Goal: Information Seeking & Learning: Check status

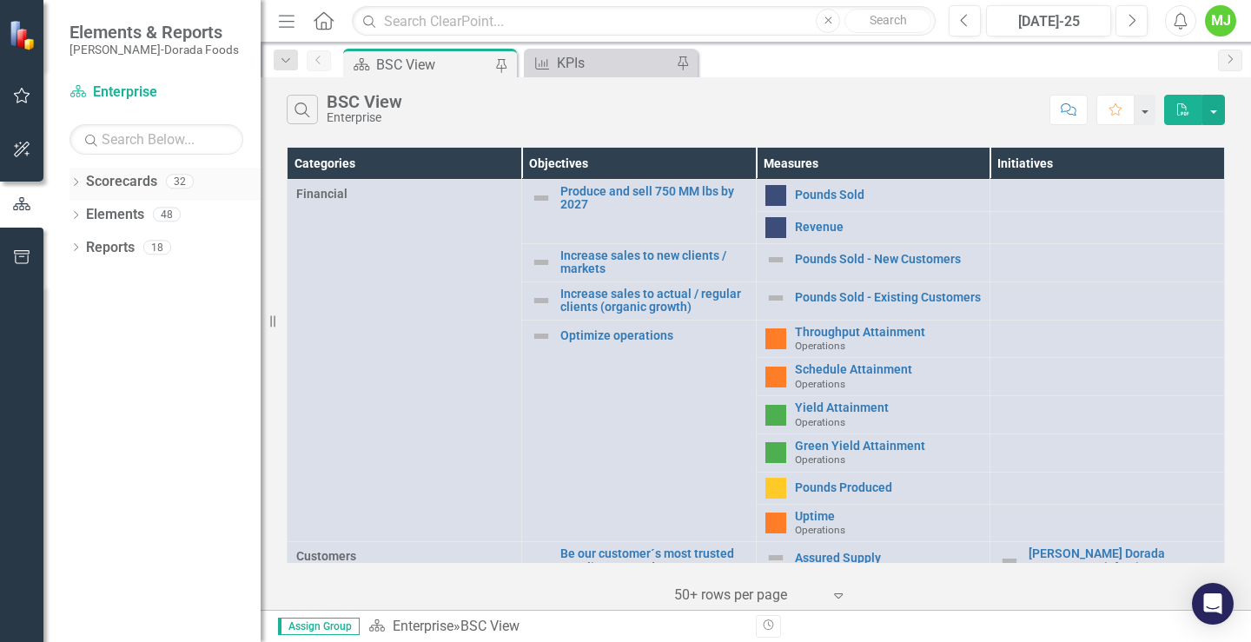
click at [74, 183] on icon "Dropdown" at bounding box center [76, 184] width 12 height 10
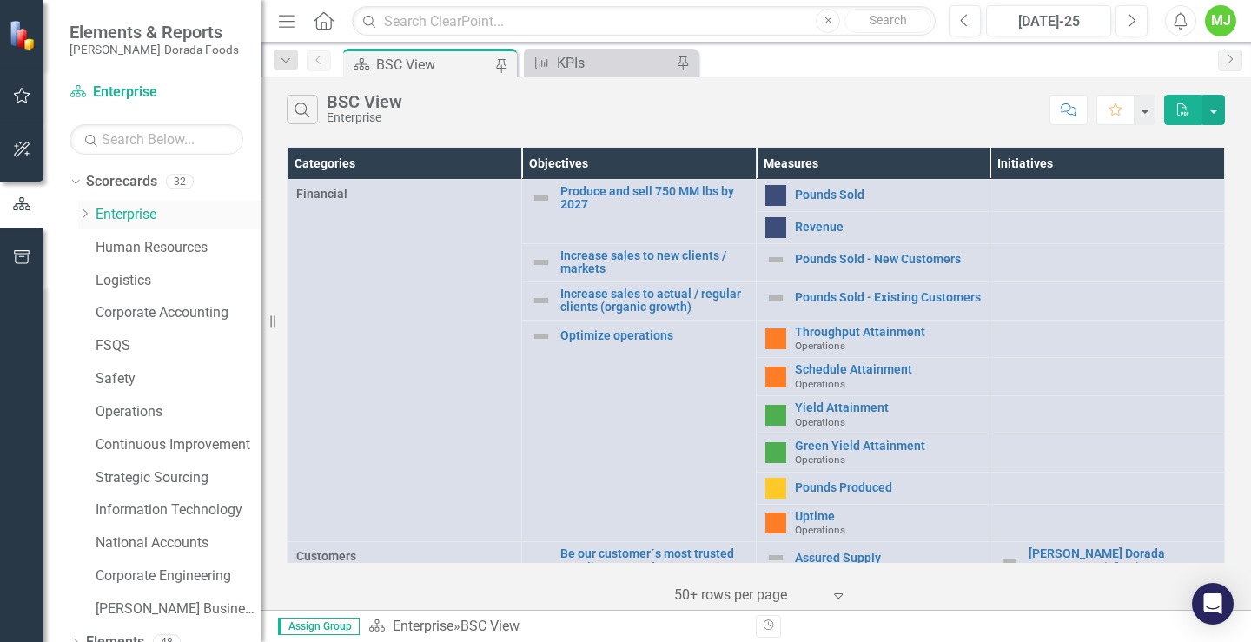
click at [87, 215] on icon "Dropdown" at bounding box center [84, 214] width 13 height 10
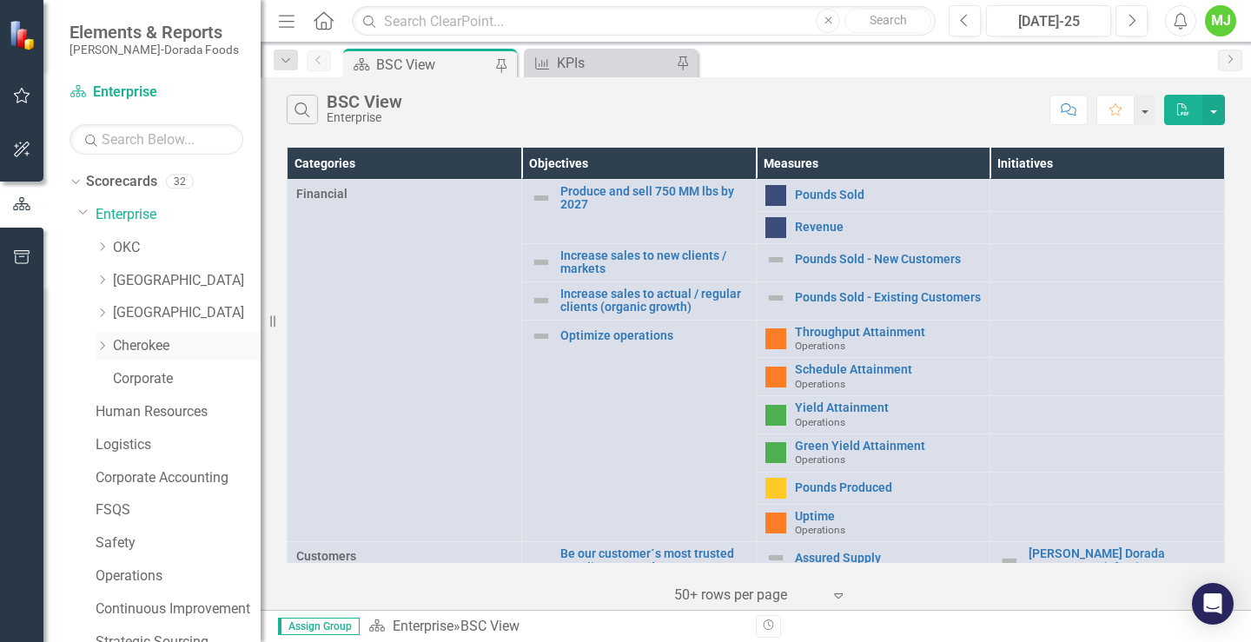
click at [129, 347] on link "Cherokee" at bounding box center [187, 346] width 148 height 20
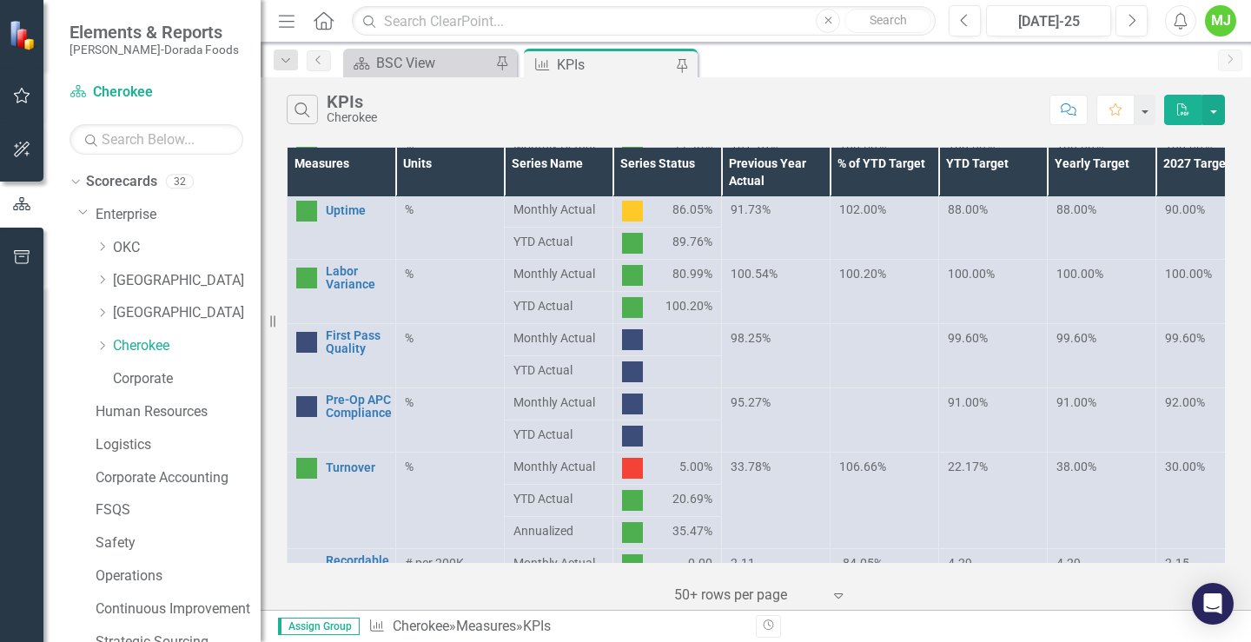
scroll to position [521, 0]
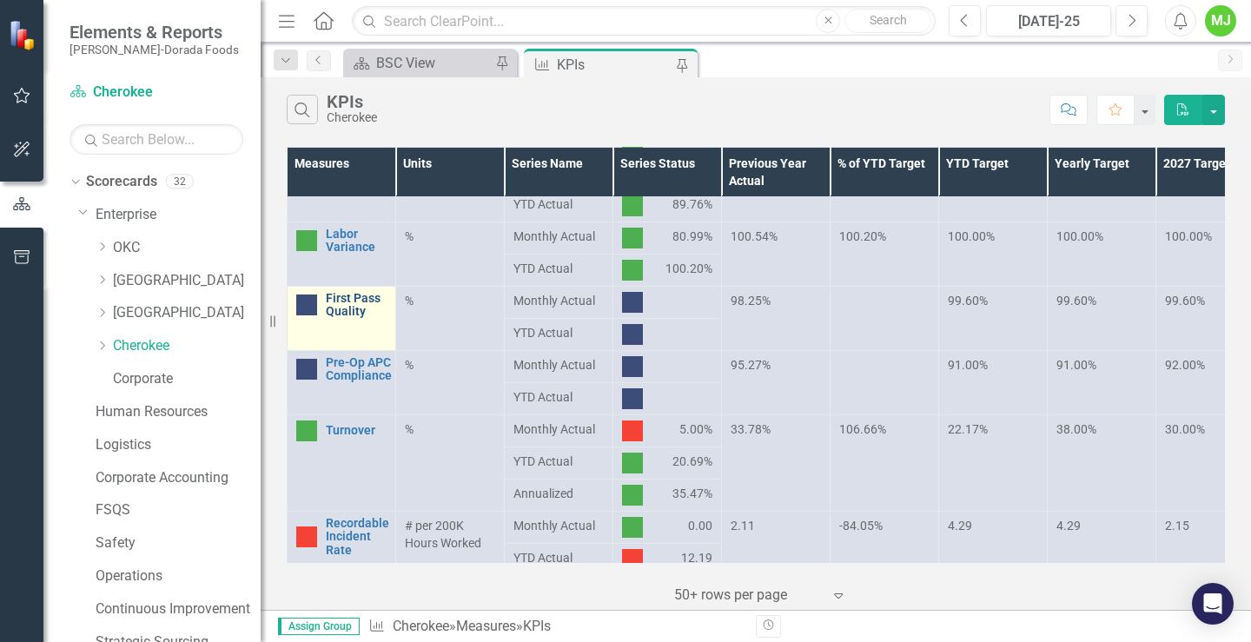
click at [346, 315] on link "First Pass Quality" at bounding box center [356, 305] width 61 height 27
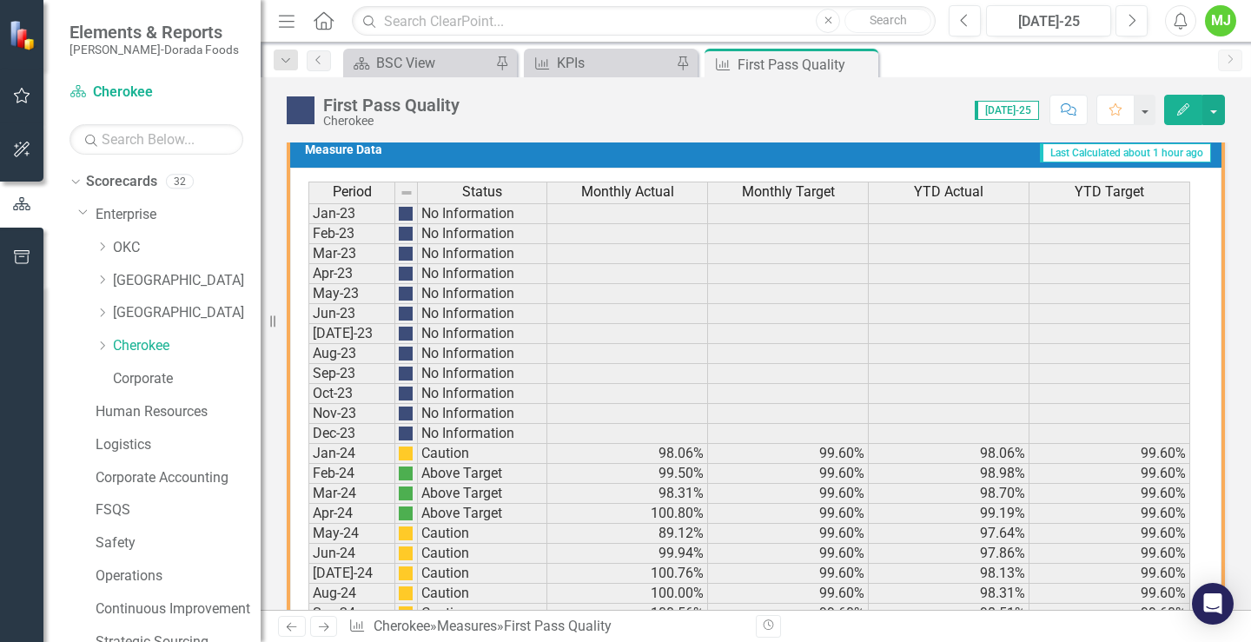
scroll to position [1266, 0]
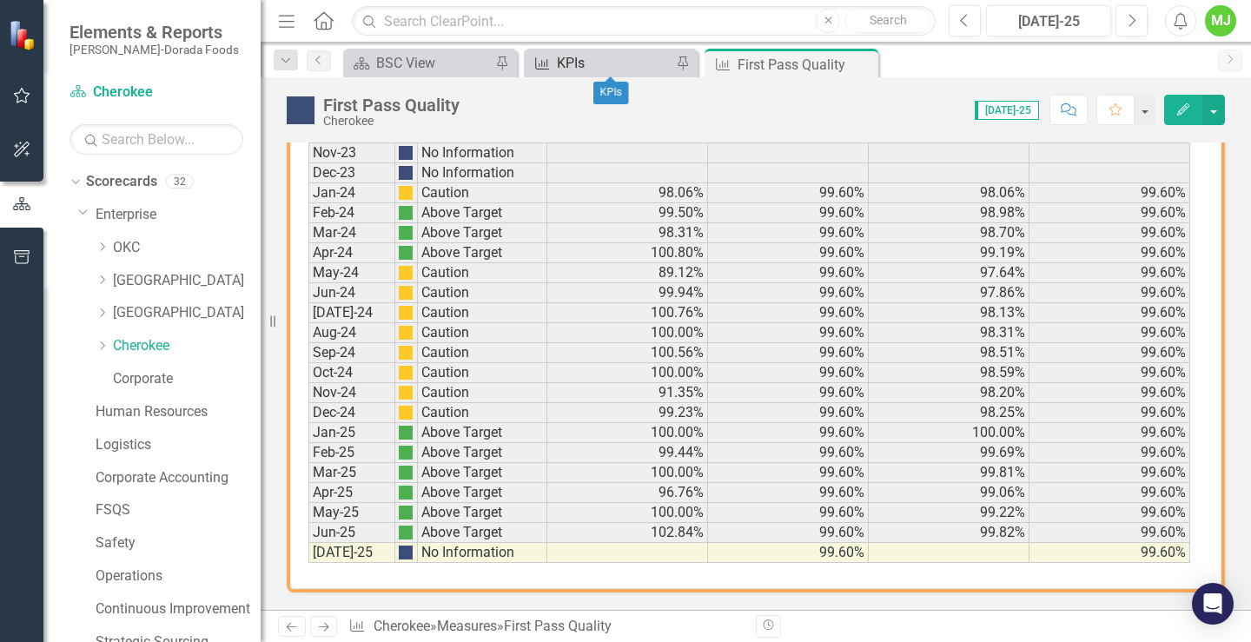
click at [646, 63] on div "KPIs" at bounding box center [614, 63] width 115 height 22
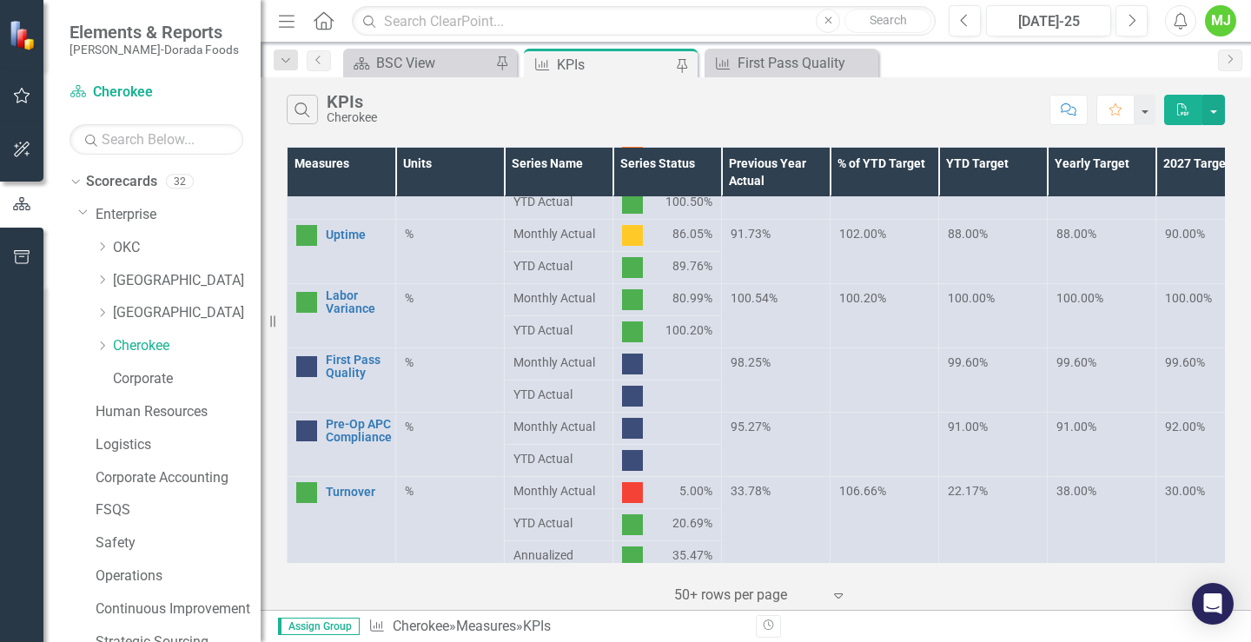
scroll to position [608, 0]
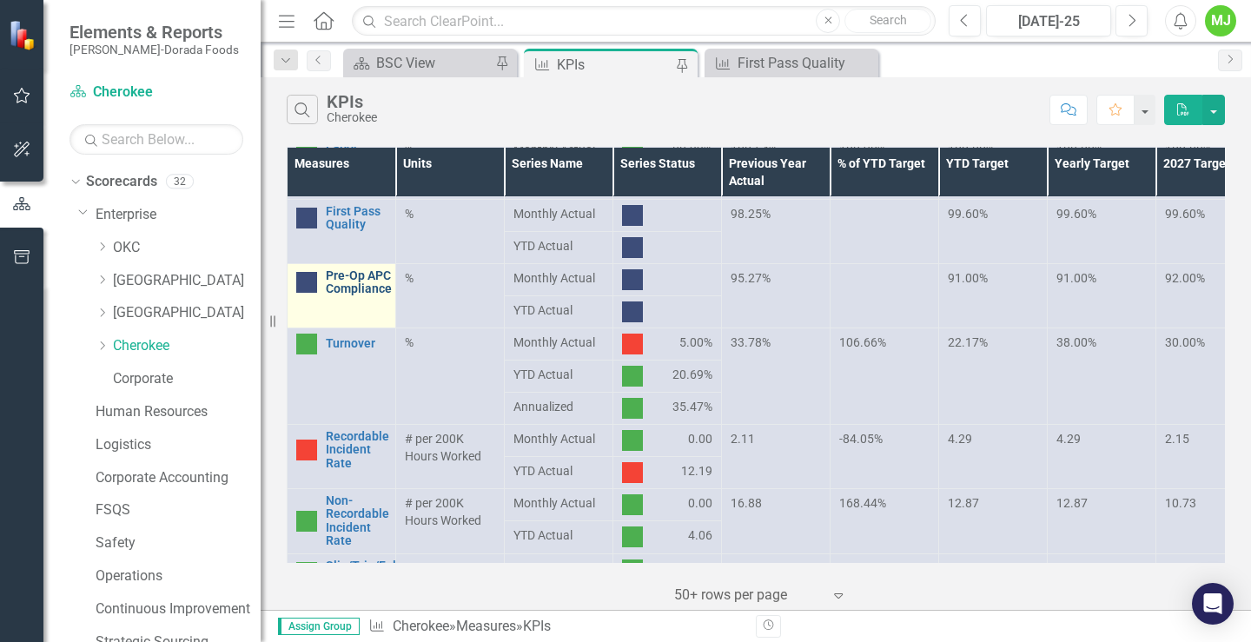
click at [354, 285] on link "Pre-Op APC Compliance" at bounding box center [359, 282] width 66 height 27
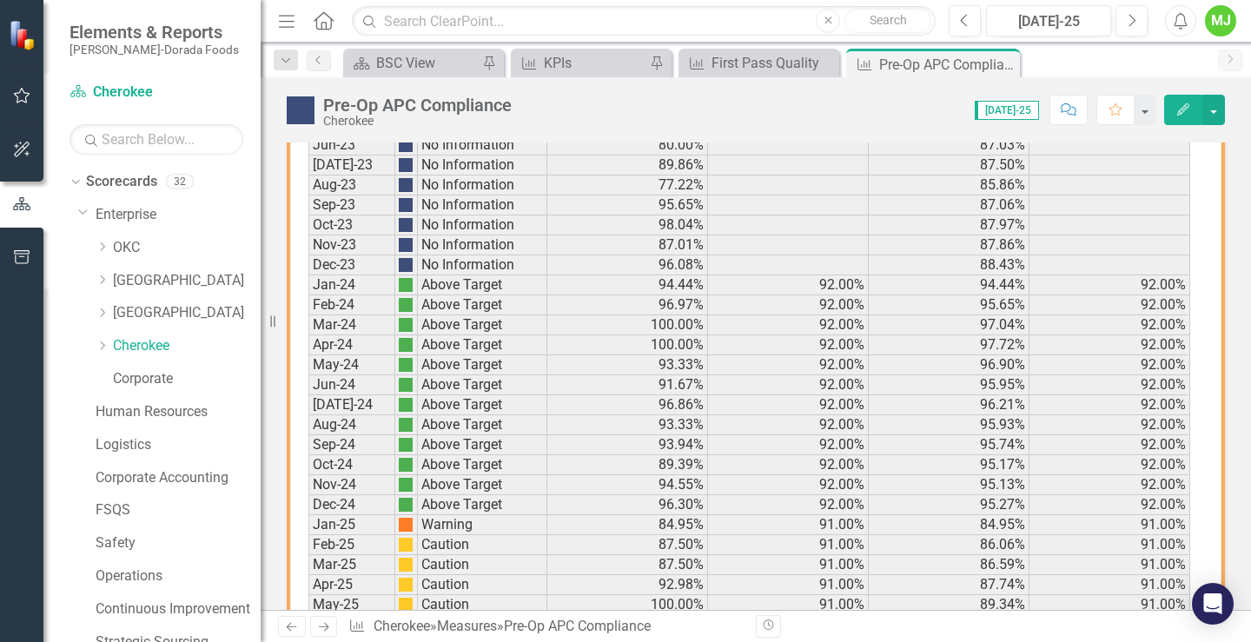
scroll to position [1261, 0]
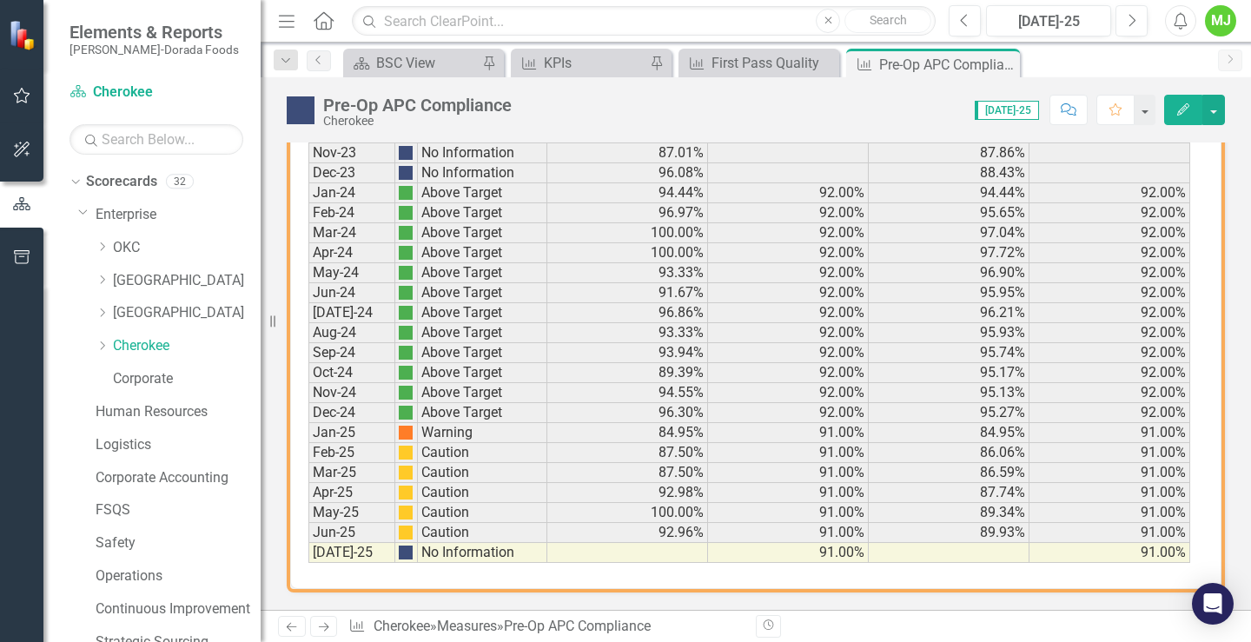
click at [0, 0] on icon "Close" at bounding box center [0, 0] width 0 height 0
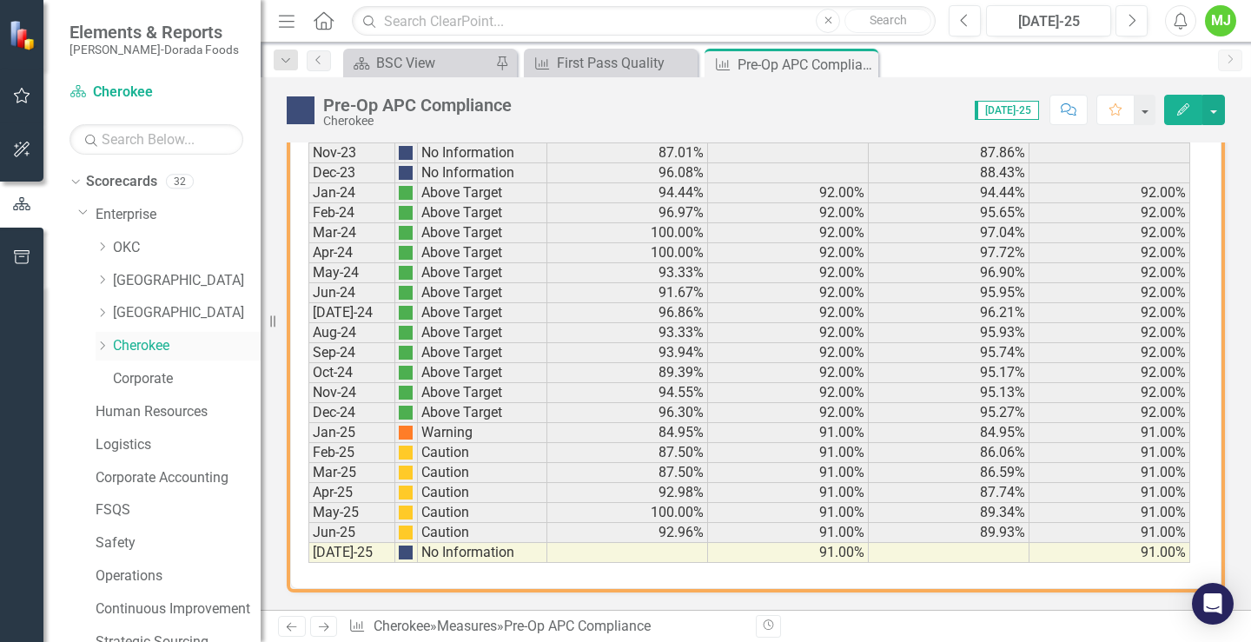
click at [133, 346] on link "Cherokee" at bounding box center [187, 346] width 148 height 20
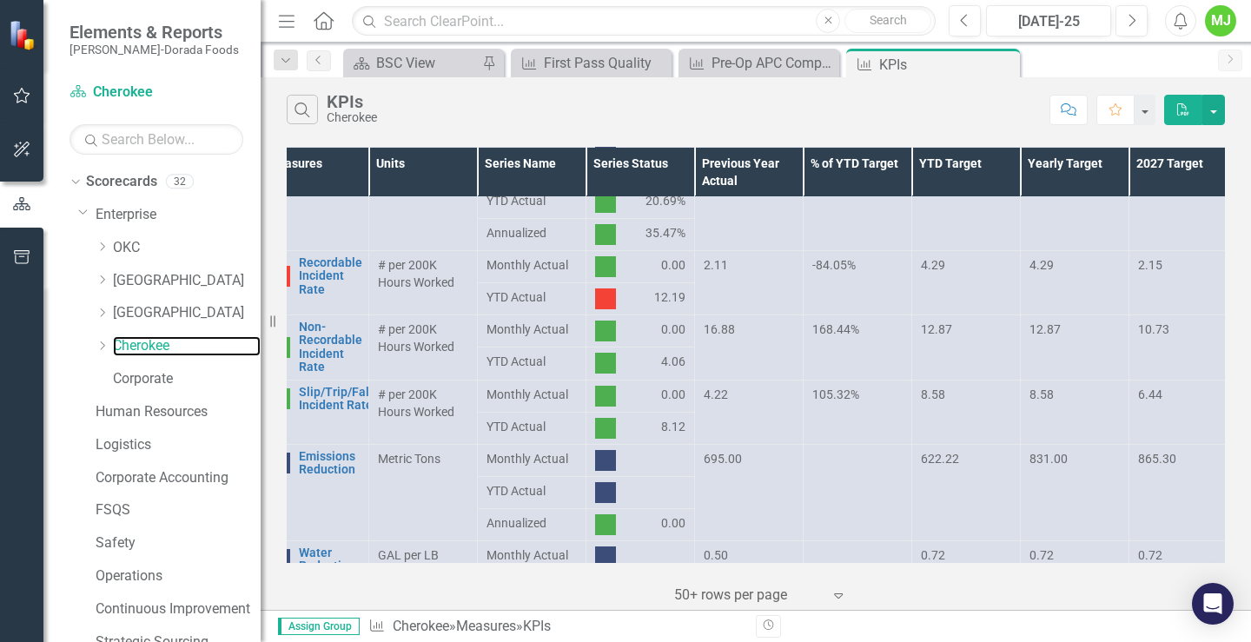
scroll to position [782, 26]
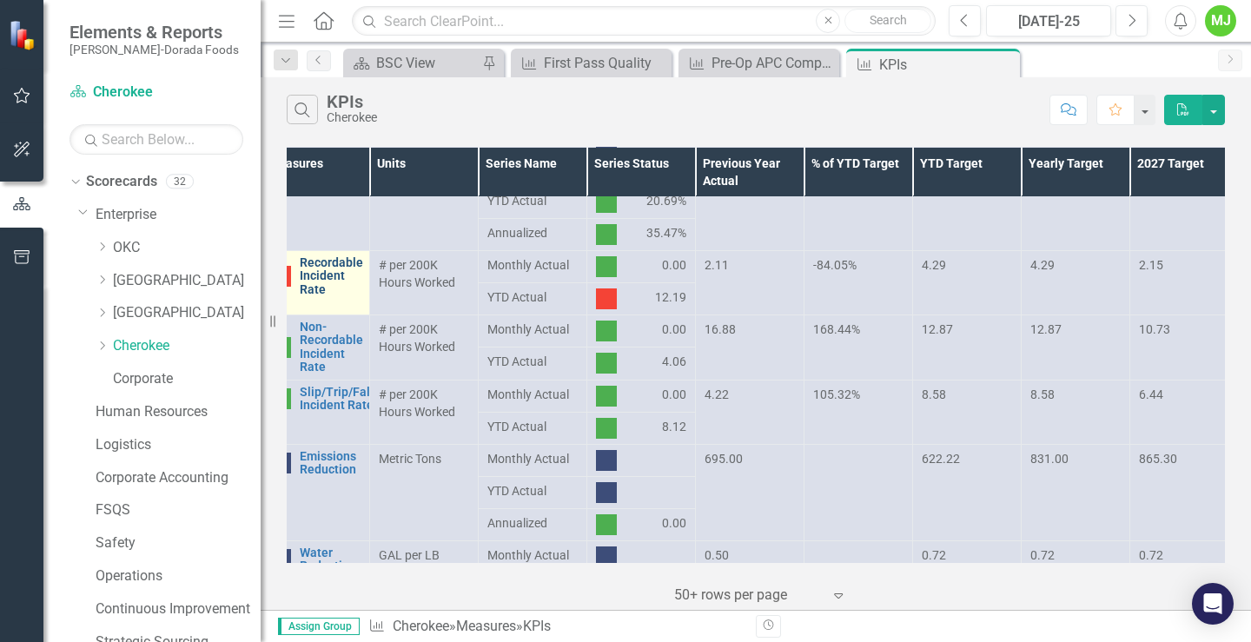
click at [330, 279] on link "Recordable Incident Rate" at bounding box center [331, 276] width 63 height 40
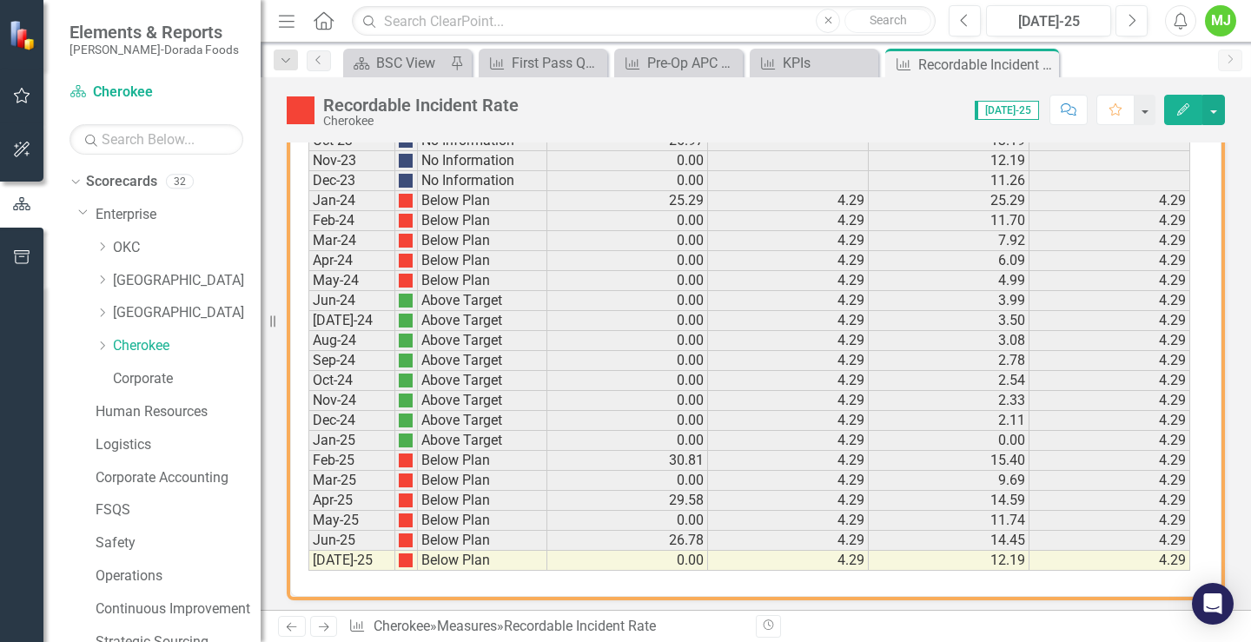
scroll to position [1243, 0]
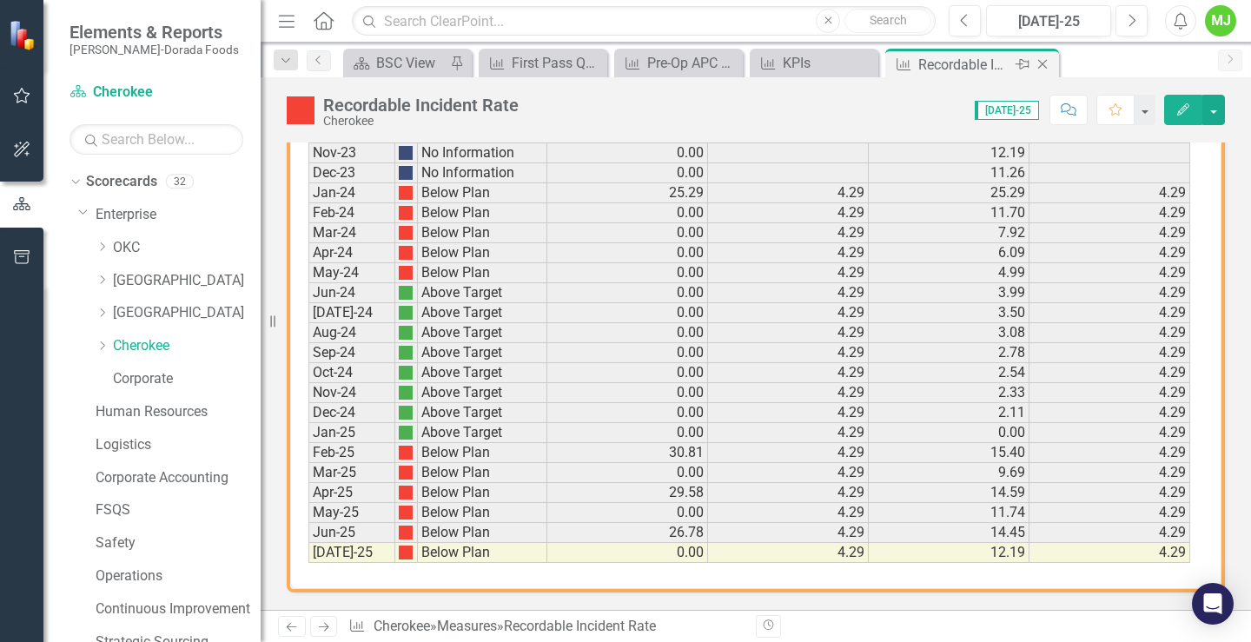
click at [1044, 63] on icon "Close" at bounding box center [1042, 64] width 17 height 14
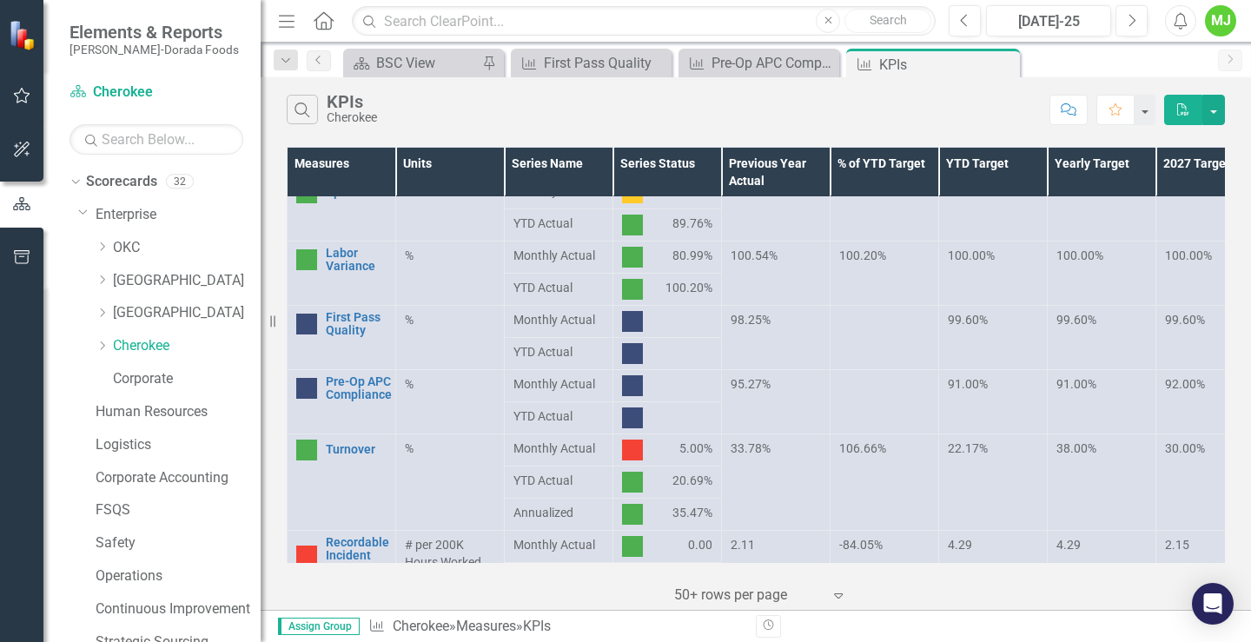
scroll to position [521, 0]
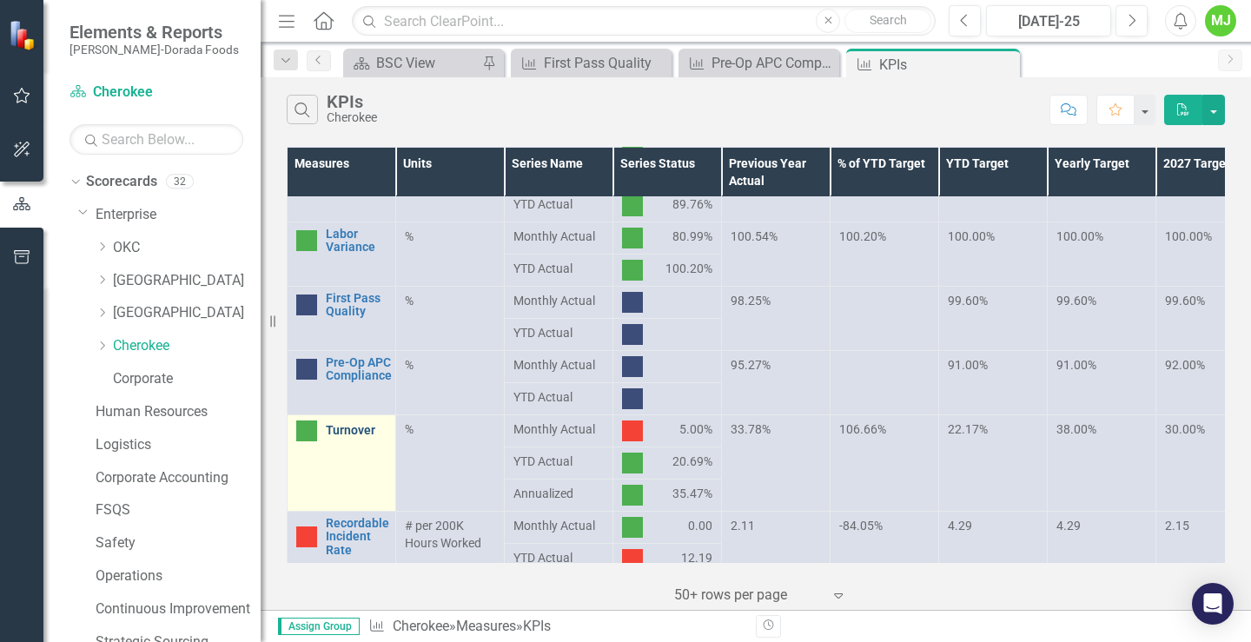
click at [328, 434] on link "Turnover" at bounding box center [356, 430] width 61 height 13
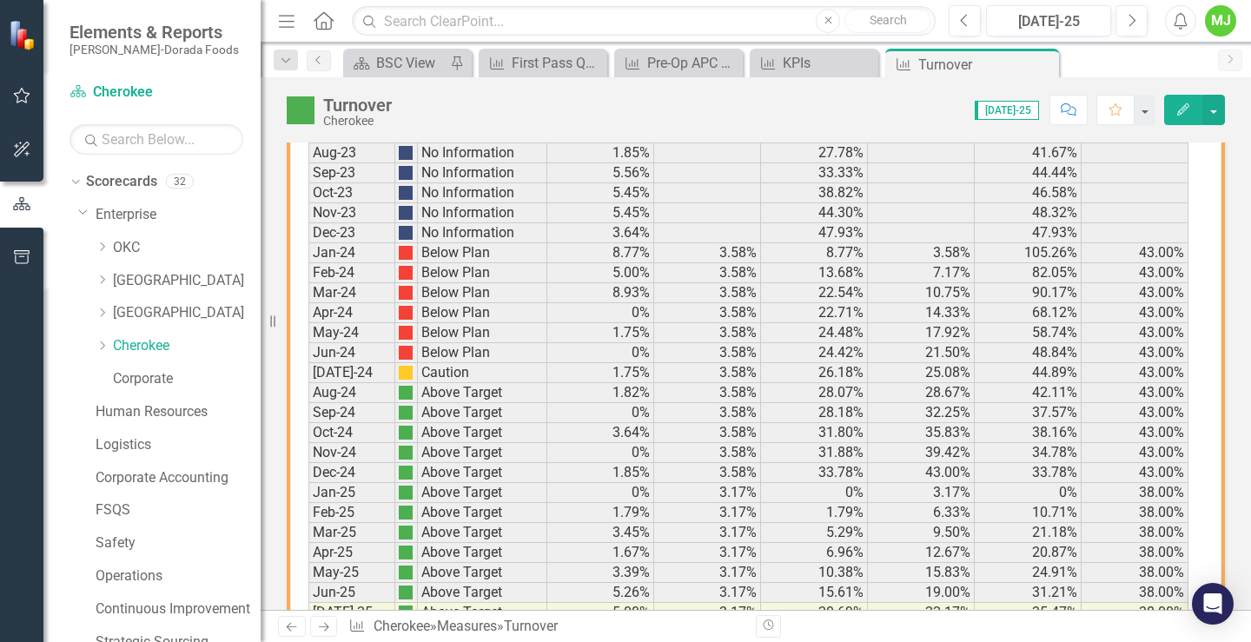
scroll to position [1243, 0]
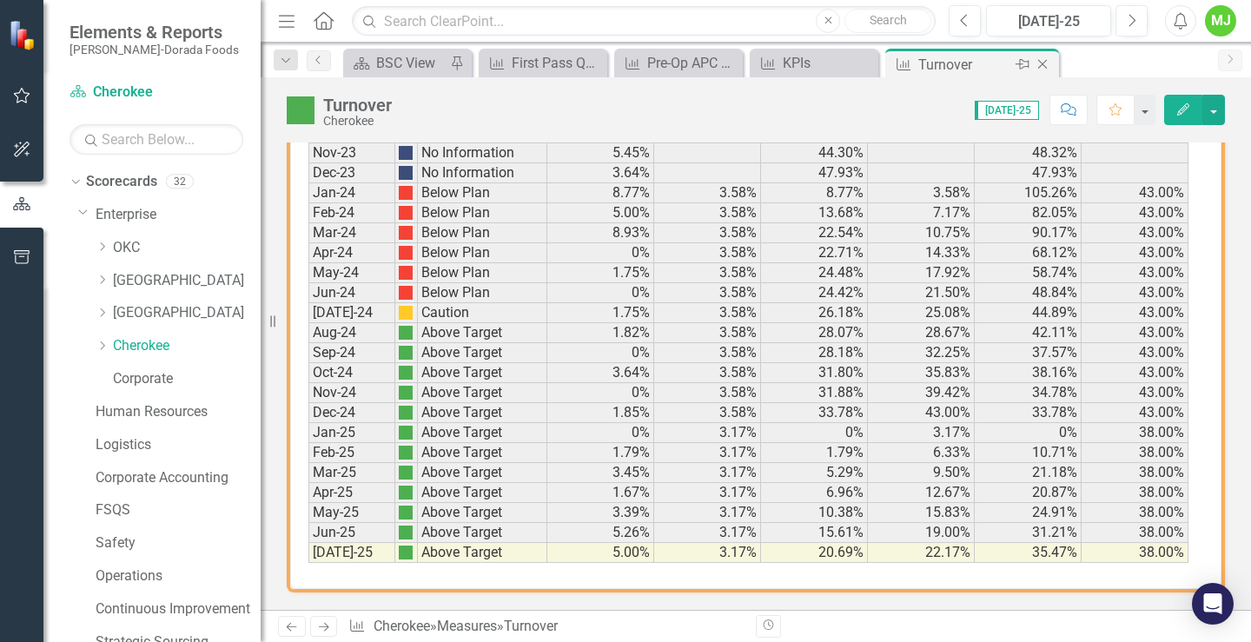
click at [1042, 60] on icon "Close" at bounding box center [1042, 64] width 17 height 14
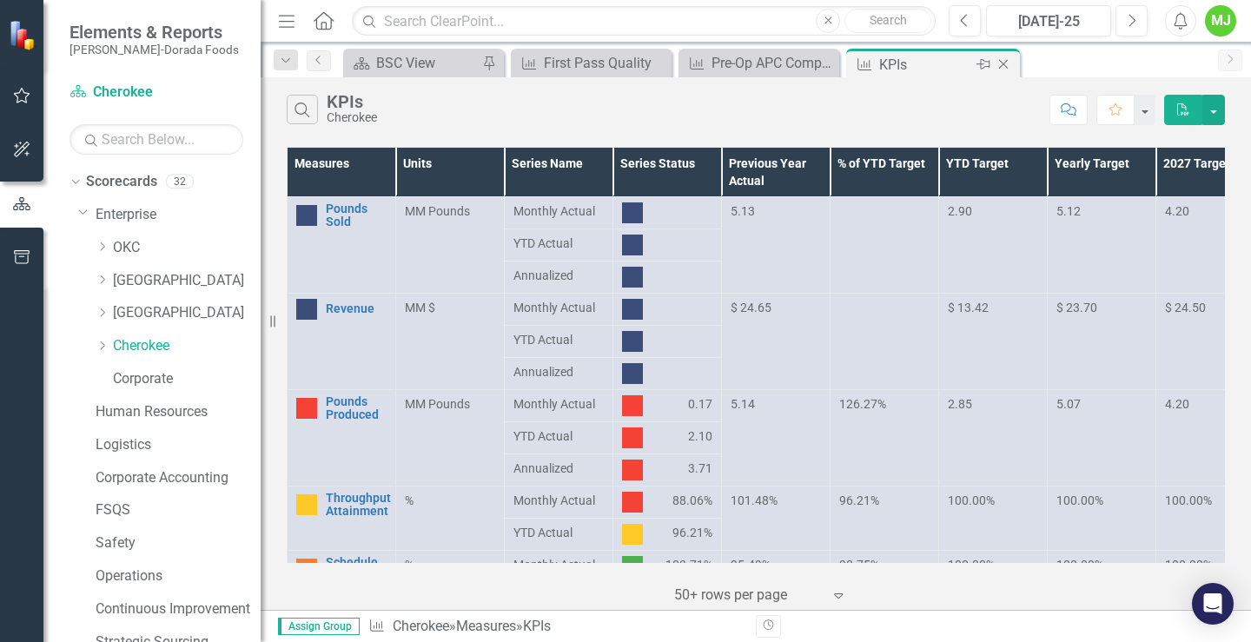
click at [918, 63] on div "KPIs" at bounding box center [925, 65] width 93 height 22
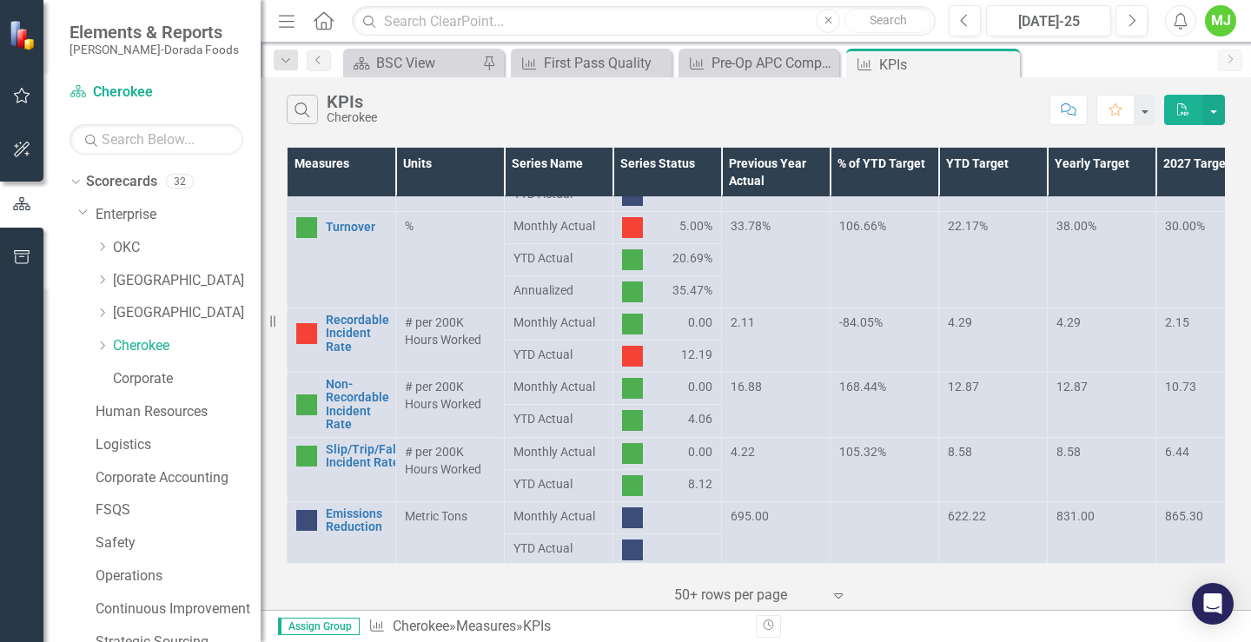
scroll to position [695, 0]
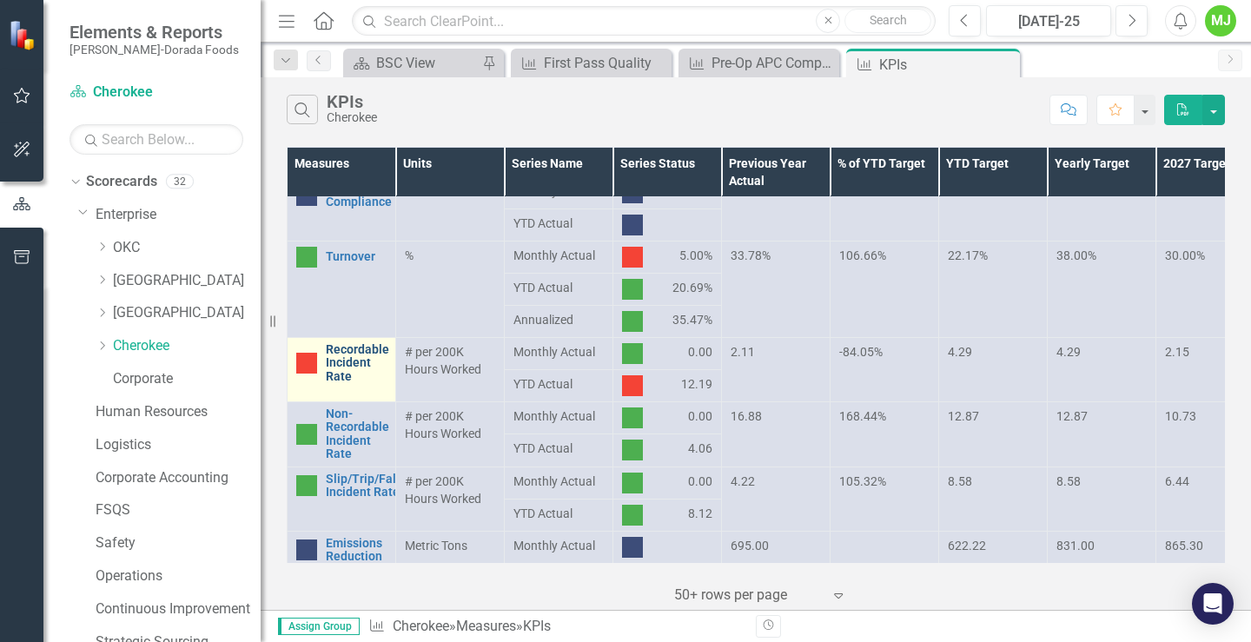
click at [348, 361] on link "Recordable Incident Rate" at bounding box center [357, 363] width 63 height 40
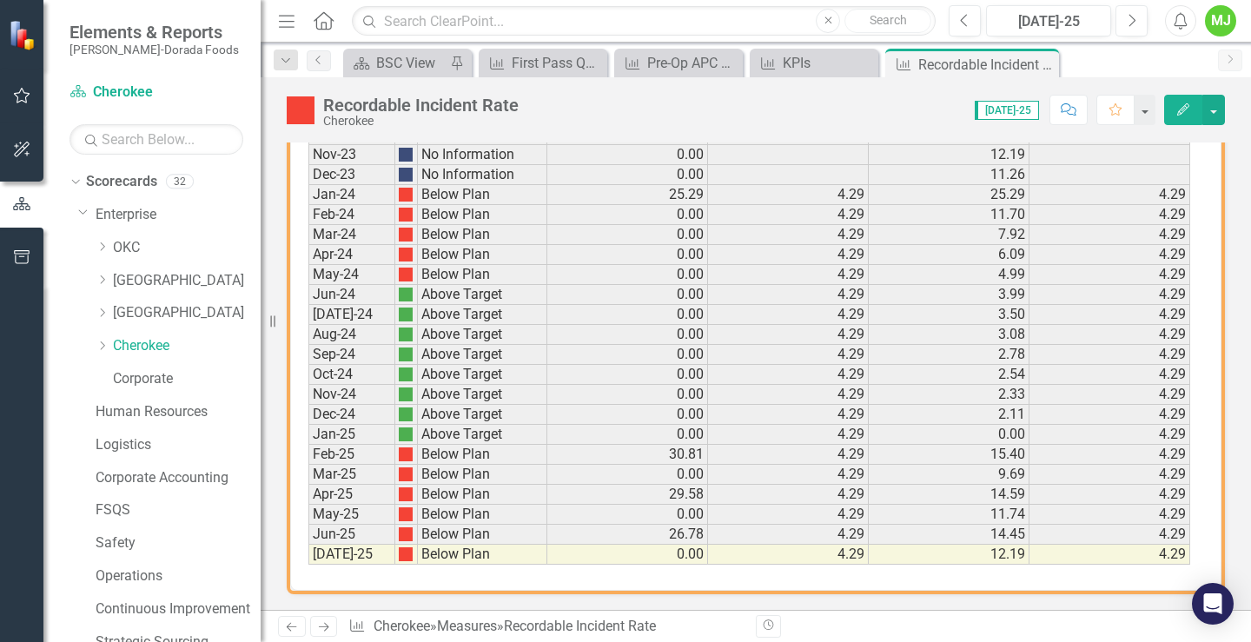
scroll to position [1243, 0]
click at [1046, 63] on icon "Close" at bounding box center [1042, 64] width 17 height 14
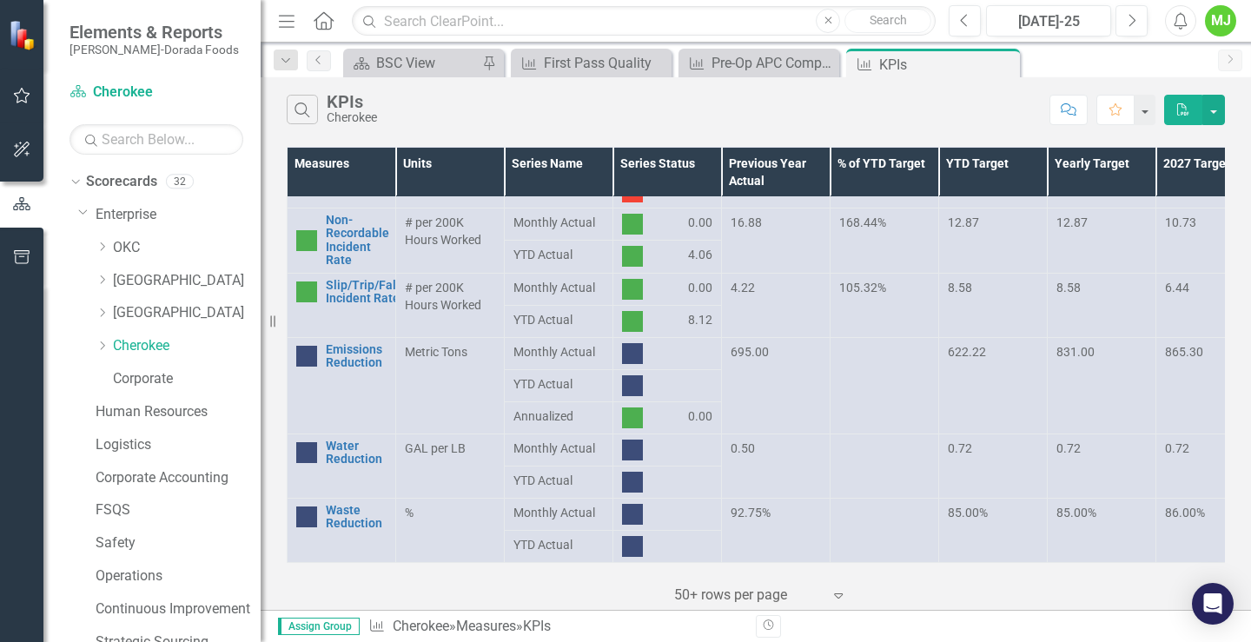
scroll to position [901, 0]
click at [355, 343] on link "Emissions Reduction" at bounding box center [356, 356] width 61 height 27
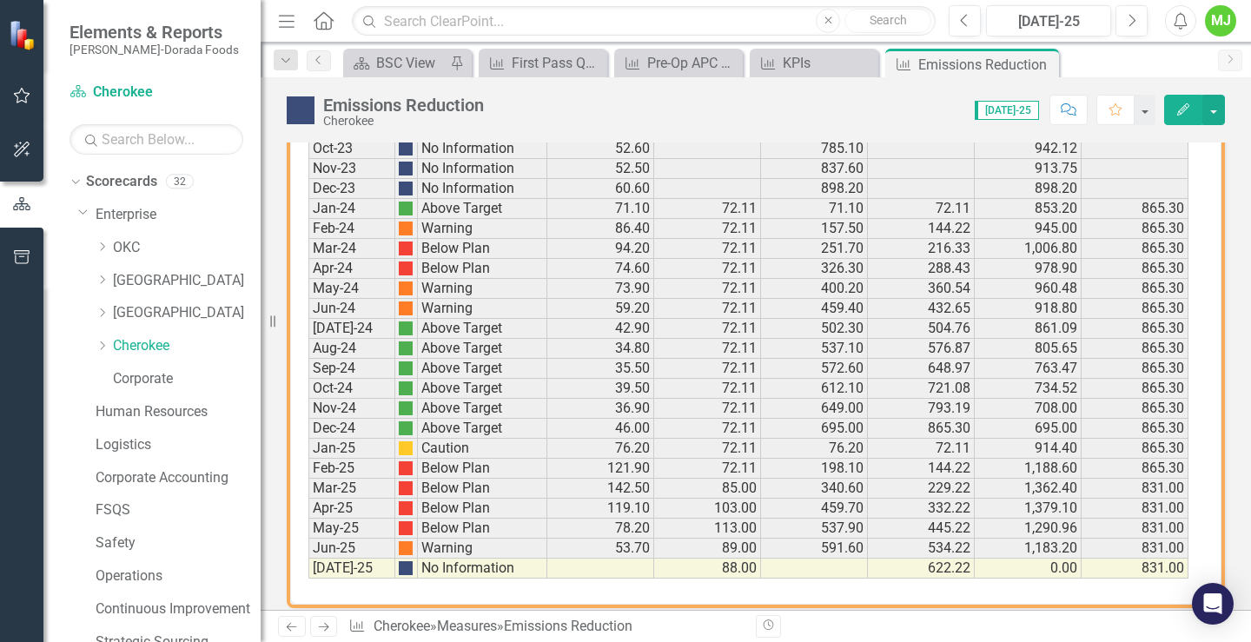
scroll to position [1243, 0]
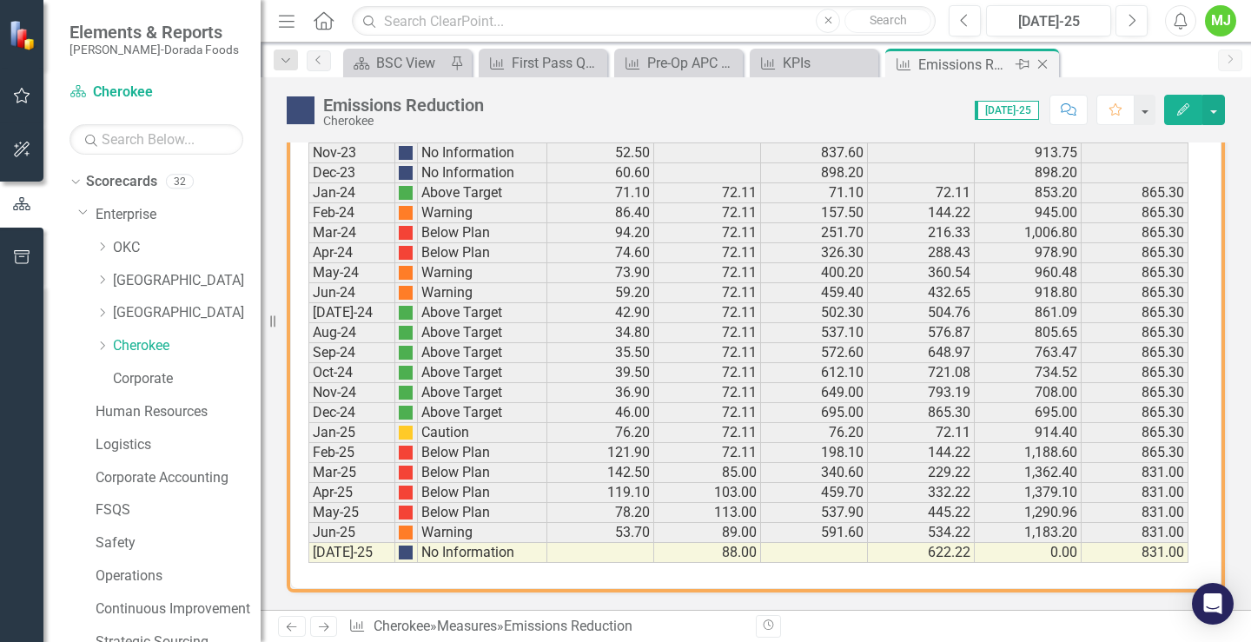
click at [1047, 63] on icon "Close" at bounding box center [1042, 64] width 17 height 14
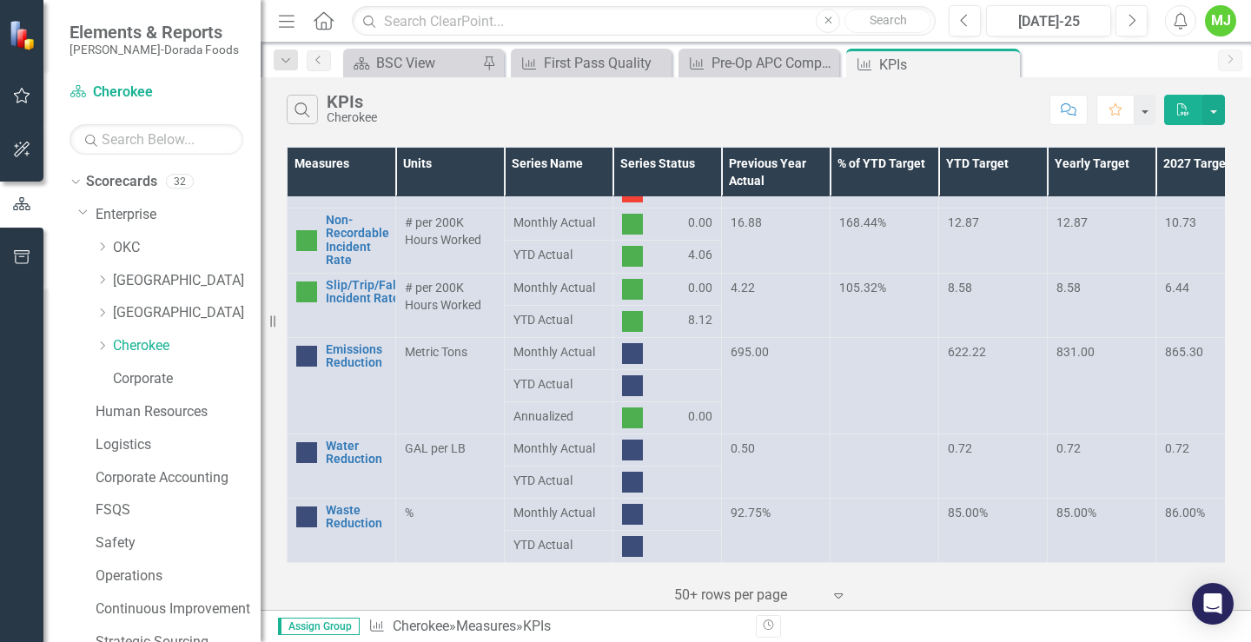
scroll to position [901, 0]
click at [340, 447] on link "Water Reduction" at bounding box center [356, 453] width 61 height 27
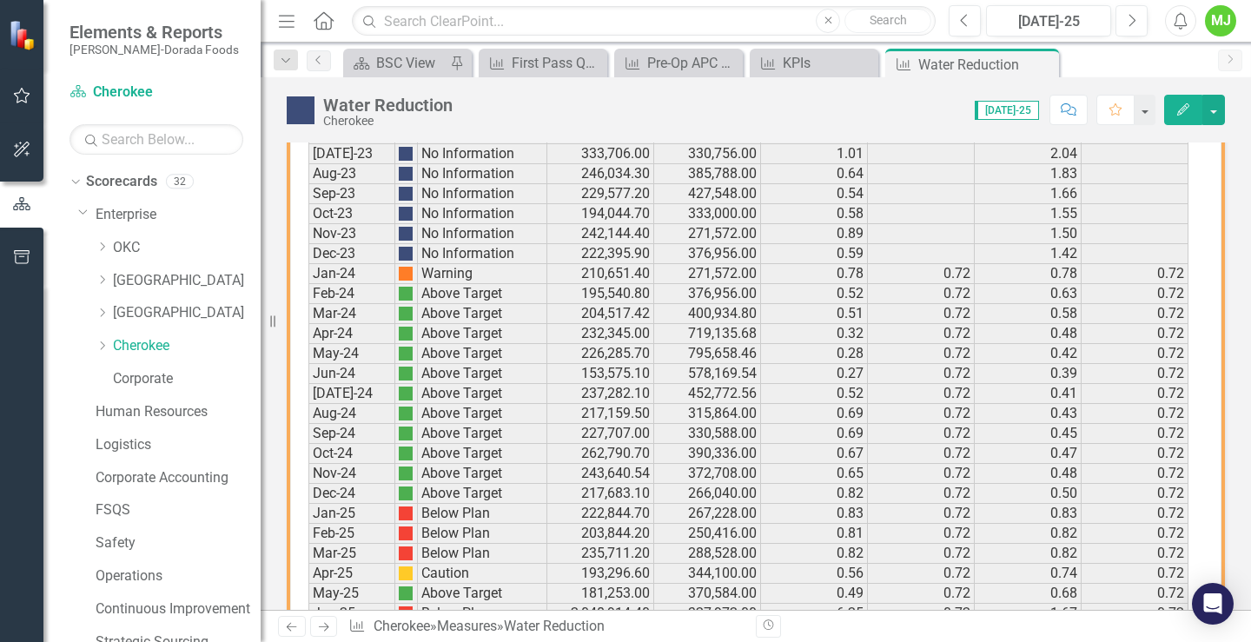
scroll to position [1256, 0]
